Goal: Task Accomplishment & Management: Use online tool/utility

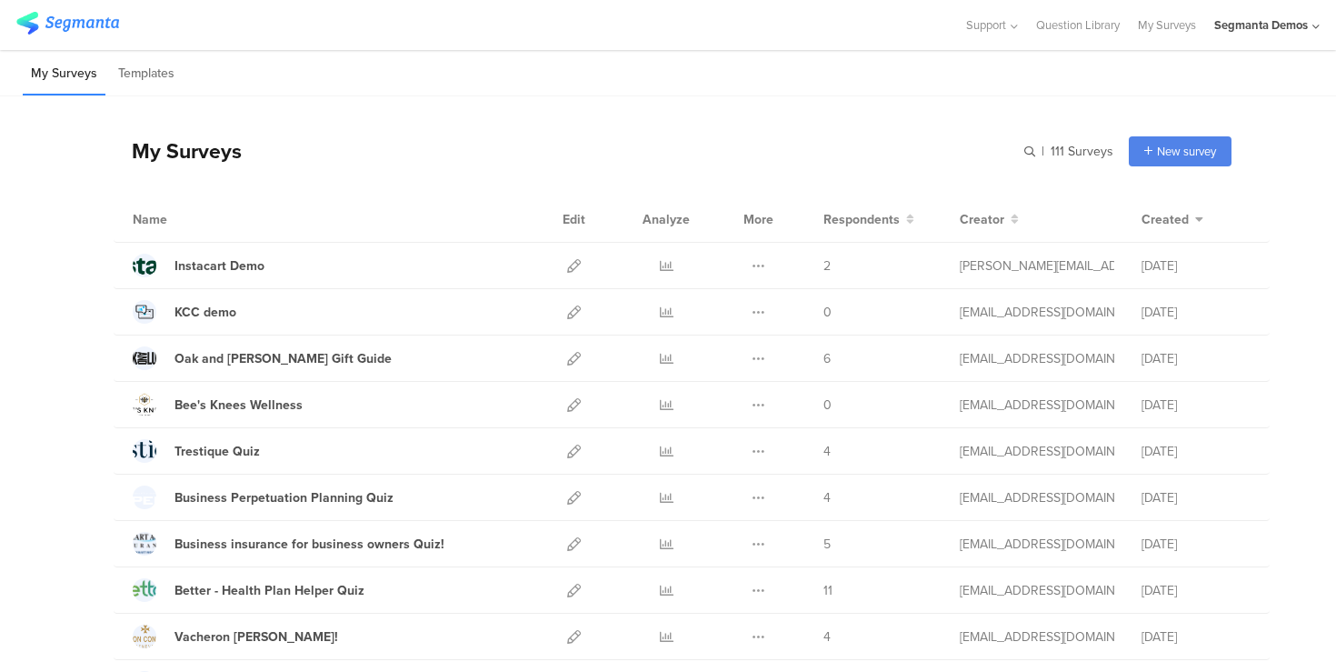
click at [1288, 28] on div "Segmanta Demos" at bounding box center [1261, 24] width 94 height 17
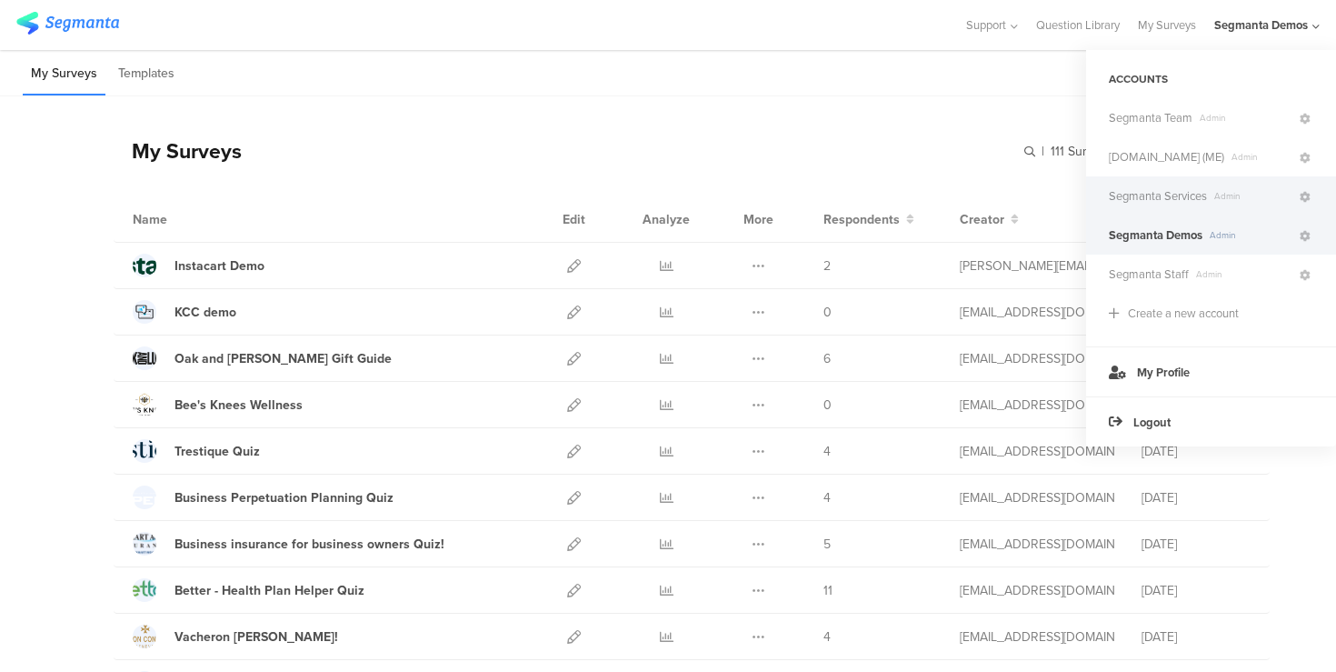
click at [1169, 192] on span "Segmanta Services" at bounding box center [1158, 195] width 98 height 17
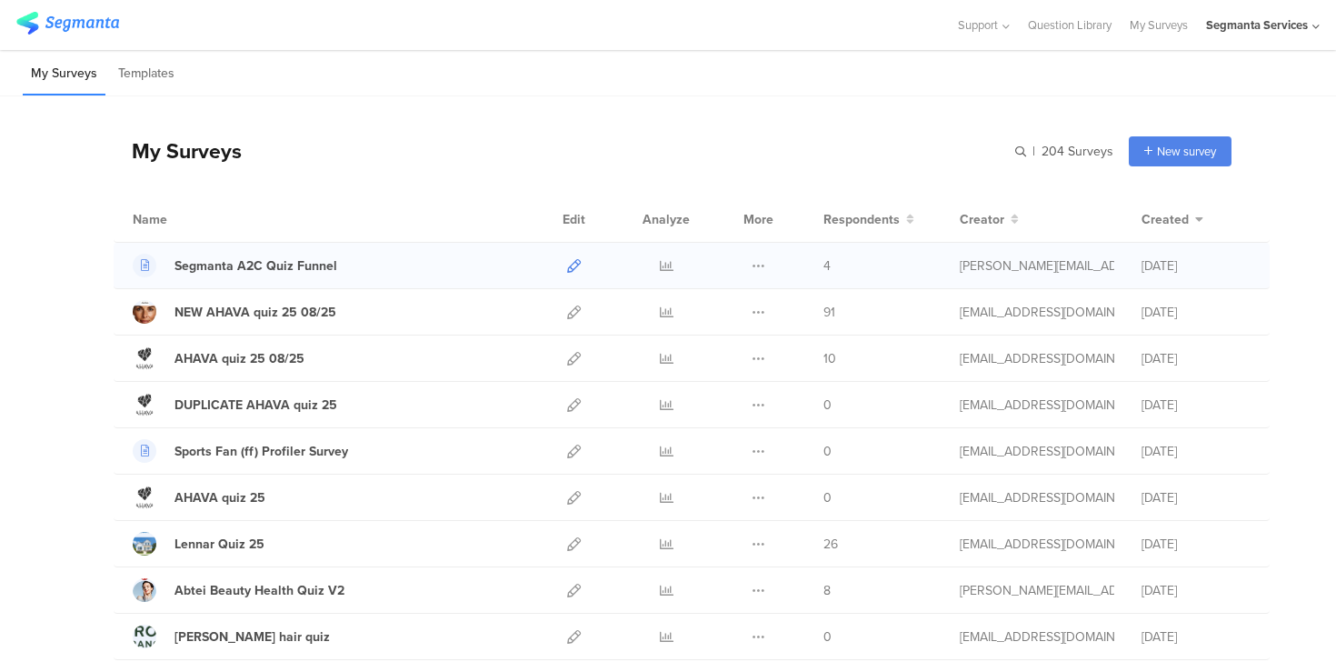
click at [571, 264] on icon at bounding box center [574, 266] width 14 height 14
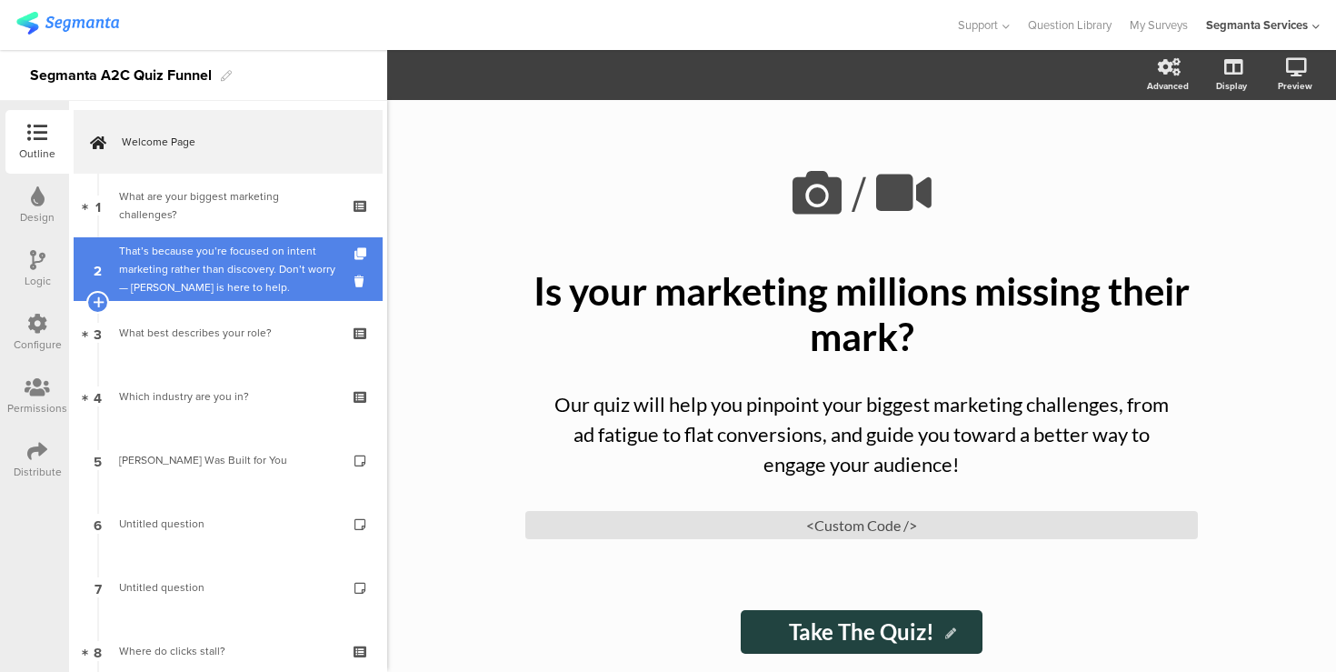
click at [148, 274] on div "That’s because you’re focused on intent marketing rather than discovery. Don’t …" at bounding box center [227, 269] width 217 height 55
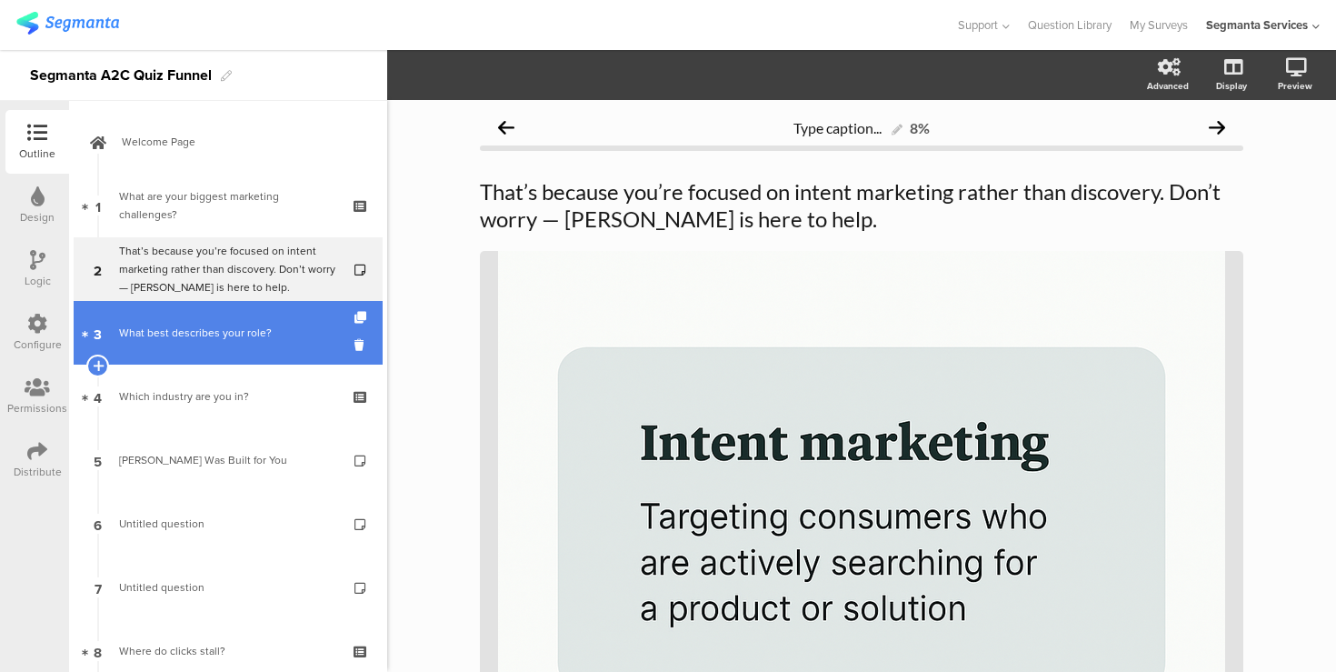
click at [231, 323] on link "3 What best describes your role?" at bounding box center [228, 333] width 309 height 64
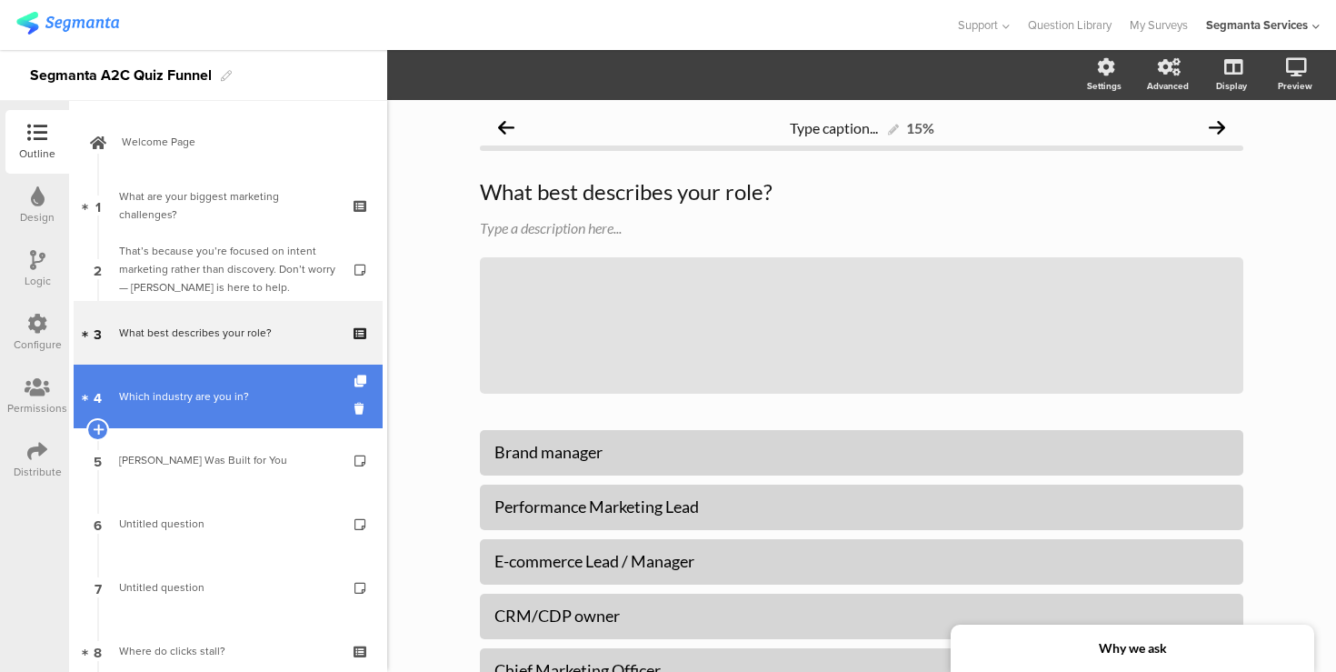
click at [232, 401] on div "Which industry are you in?" at bounding box center [227, 396] width 217 height 18
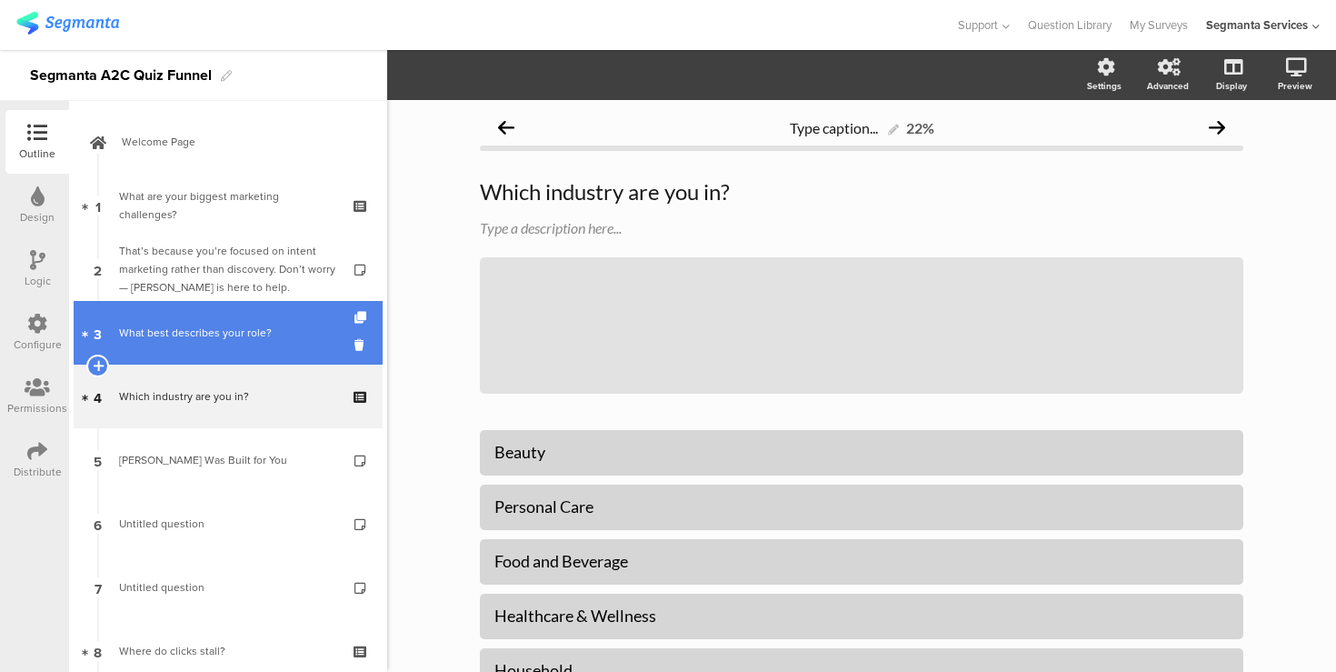
click at [231, 335] on div "What best describes your role?" at bounding box center [227, 332] width 217 height 18
